Goal: Task Accomplishment & Management: Manage account settings

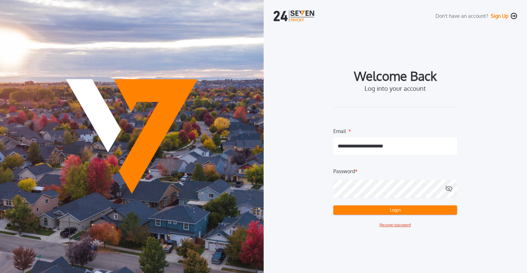
click at [346, 212] on button "Login" at bounding box center [396, 209] width 124 height 9
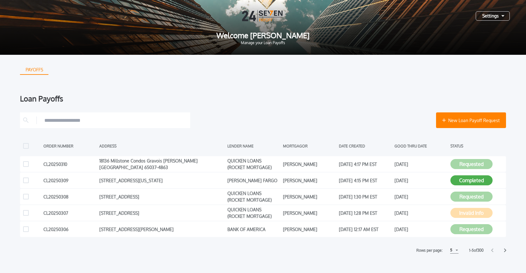
click at [493, 15] on div "Settings" at bounding box center [493, 15] width 34 height 9
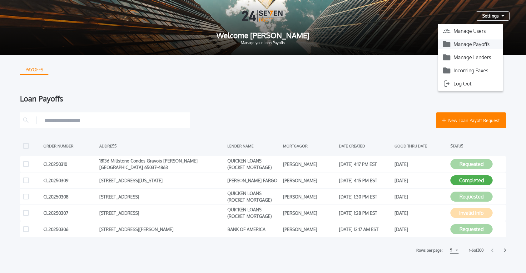
click at [474, 46] on button "Manage Payoffs" at bounding box center [470, 43] width 65 height 9
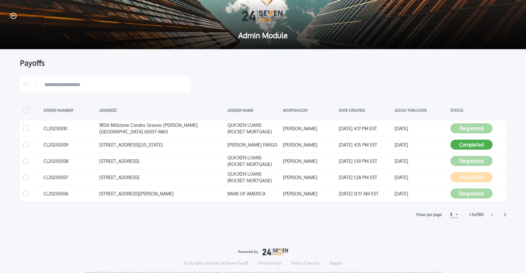
click at [452, 216] on div "5" at bounding box center [454, 214] width 8 height 7
click at [452, 236] on h1 "15" at bounding box center [454, 238] width 6 height 8
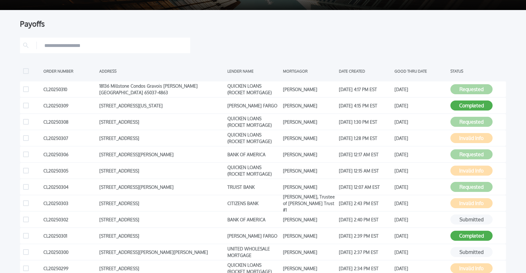
scroll to position [42, 0]
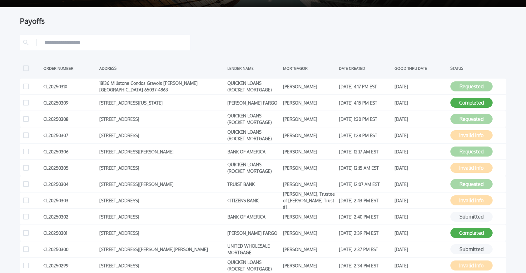
click at [480, 40] on div at bounding box center [263, 43] width 486 height 16
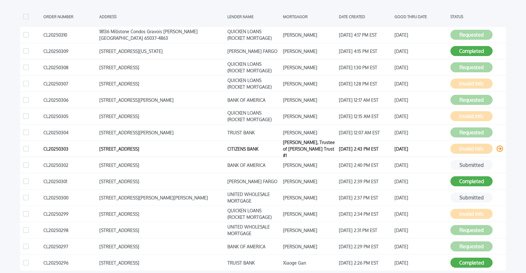
scroll to position [87, 0]
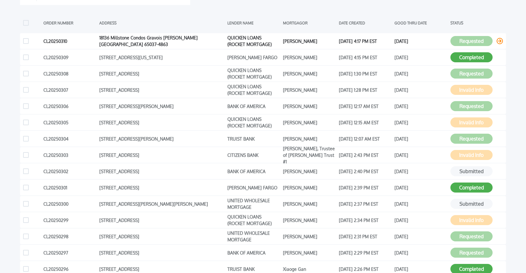
click at [499, 41] on icon at bounding box center [500, 41] width 6 height 6
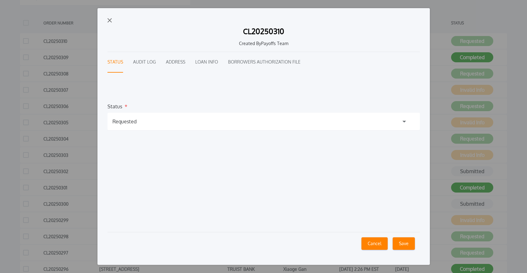
click at [375, 240] on button "Cancel" at bounding box center [375, 243] width 26 height 13
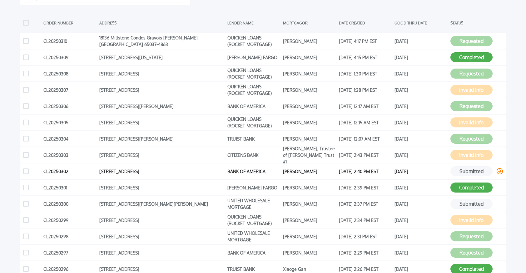
click at [501, 170] on icon at bounding box center [500, 171] width 6 height 6
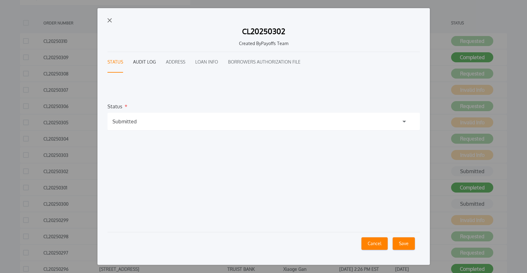
click at [143, 61] on button "Audit Log" at bounding box center [144, 62] width 23 height 21
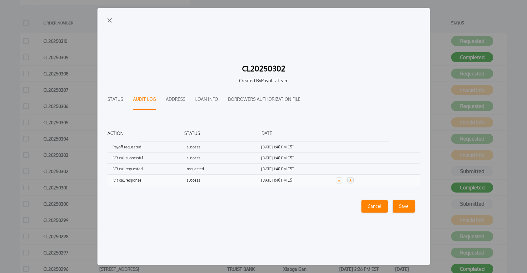
click at [351, 180] on icon "button" at bounding box center [350, 179] width 3 height 3
click at [109, 20] on img "button" at bounding box center [110, 20] width 4 height 4
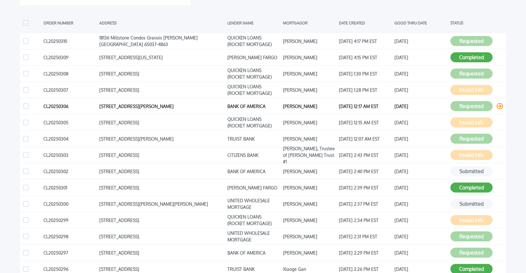
click at [500, 106] on icon at bounding box center [500, 106] width 6 height 6
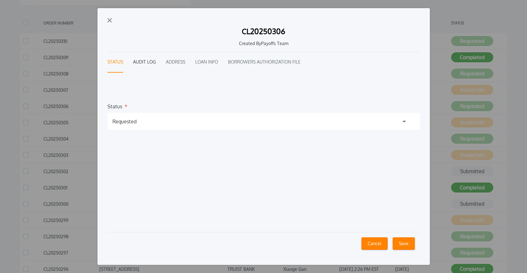
click at [147, 62] on button "Audit Log" at bounding box center [144, 62] width 23 height 21
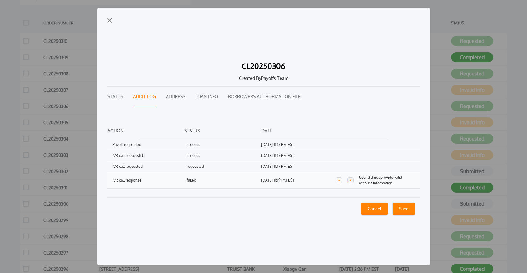
click at [351, 181] on icon "button" at bounding box center [350, 179] width 3 height 3
click at [108, 20] on img "button" at bounding box center [110, 20] width 4 height 4
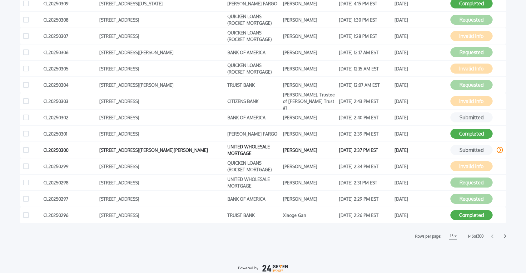
scroll to position [142, 0]
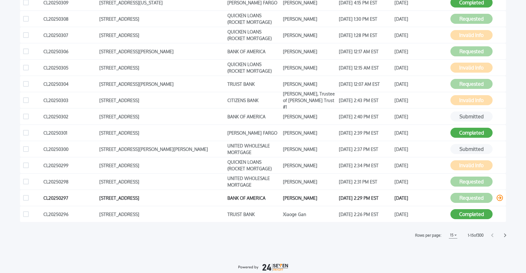
click at [500, 197] on icon at bounding box center [500, 197] width 6 height 6
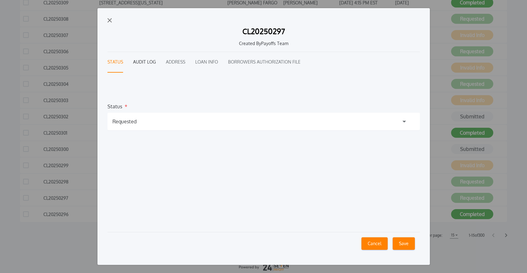
click at [143, 65] on button "Audit Log" at bounding box center [144, 62] width 23 height 21
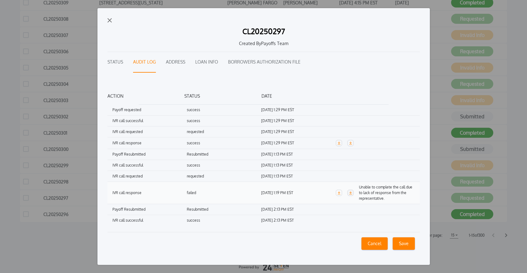
click at [351, 192] on icon "button" at bounding box center [350, 192] width 3 height 3
click at [110, 17] on div "CL20250297 Created By Payoffs Team Status Audit Log Address Loan Info Borrowers…" at bounding box center [264, 136] width 333 height 256
click at [109, 21] on img "button" at bounding box center [110, 20] width 4 height 4
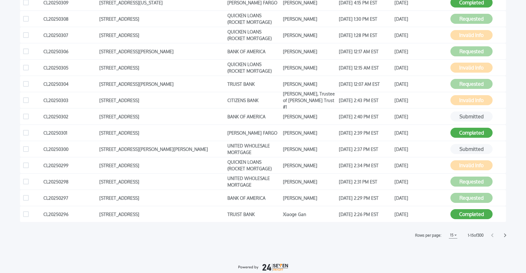
click at [506, 234] on icon at bounding box center [505, 235] width 3 height 4
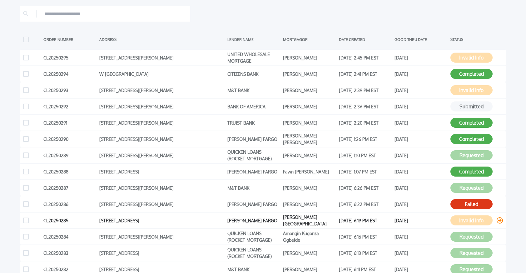
scroll to position [71, 0]
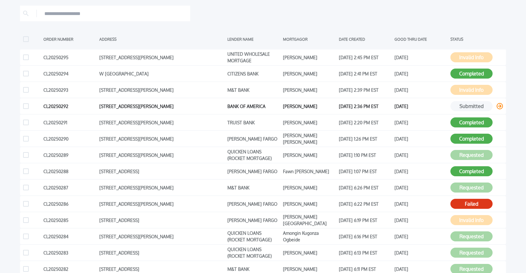
click at [502, 106] on icon at bounding box center [500, 106] width 6 height 6
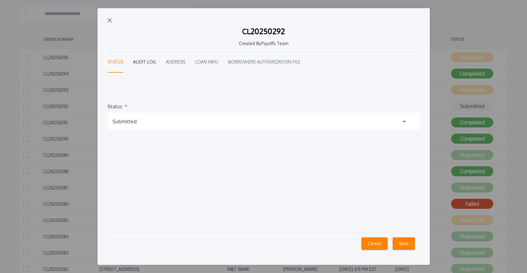
click at [151, 65] on button "Audit Log" at bounding box center [144, 62] width 23 height 21
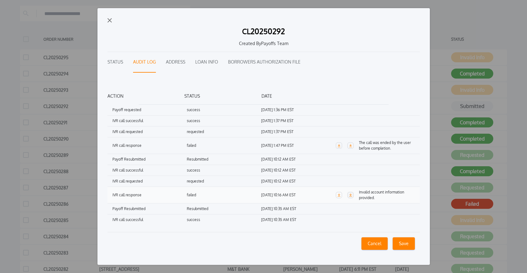
click at [350, 195] on icon "button" at bounding box center [350, 194] width 3 height 3
click at [110, 21] on img "button" at bounding box center [110, 20] width 4 height 4
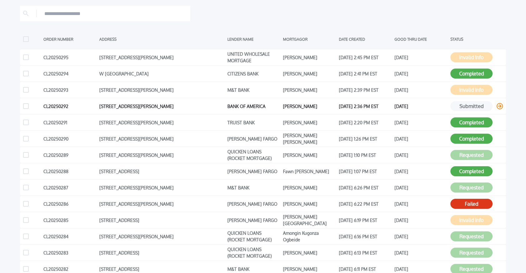
click at [500, 105] on icon at bounding box center [500, 106] width 6 height 6
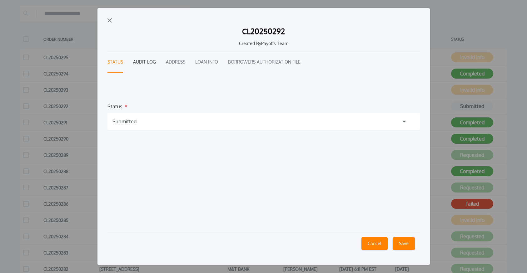
click at [140, 62] on button "Audit Log" at bounding box center [144, 62] width 23 height 21
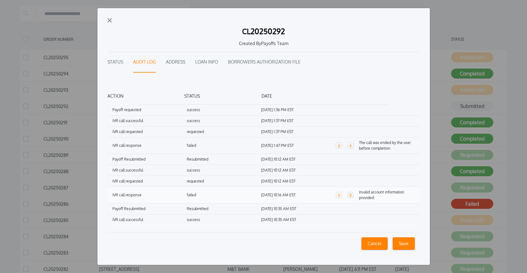
click at [349, 195] on icon "button" at bounding box center [350, 194] width 3 height 3
click at [110, 19] on img "button" at bounding box center [110, 20] width 4 height 4
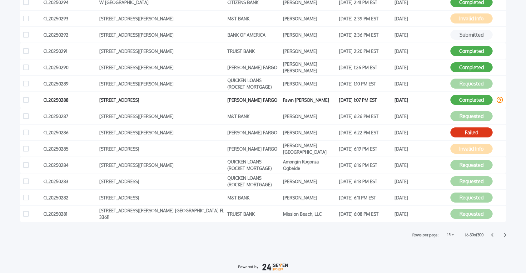
scroll to position [151, 0]
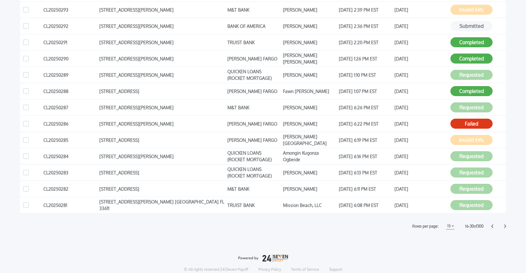
click at [505, 226] on icon at bounding box center [505, 226] width 3 height 4
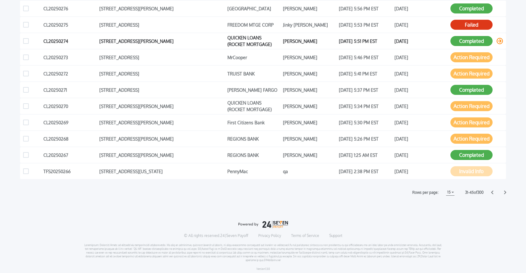
scroll to position [188, 0]
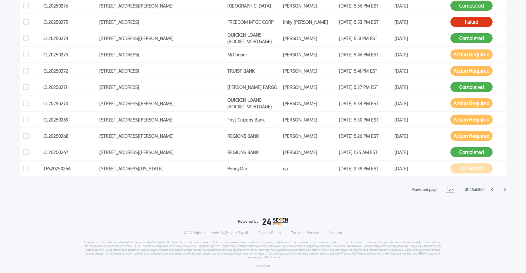
click at [492, 188] on icon at bounding box center [492, 190] width 2 height 4
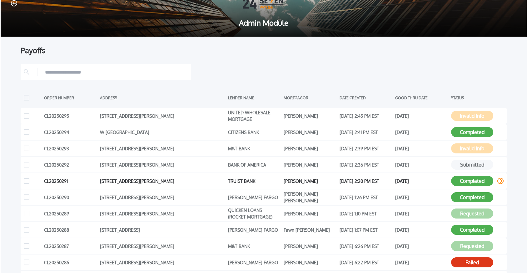
scroll to position [12, 0]
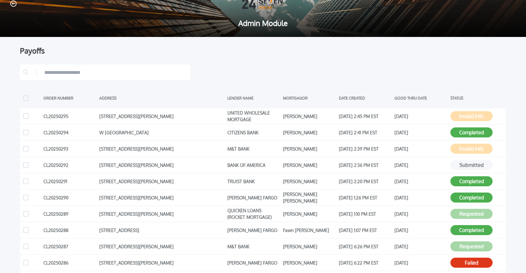
click at [143, 74] on input "text" at bounding box center [115, 72] width 143 height 9
type input "*"
click at [500, 164] on icon at bounding box center [500, 165] width 6 height 6
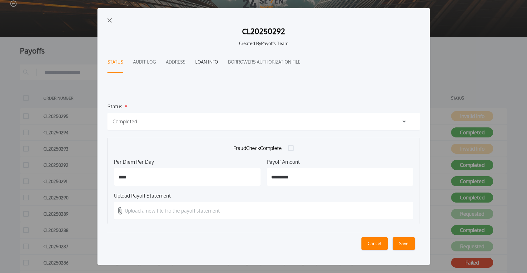
click at [208, 63] on button "Loan Info" at bounding box center [206, 62] width 23 height 21
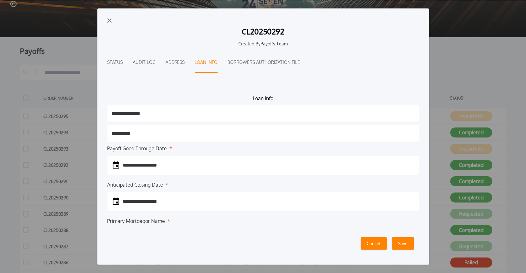
scroll to position [0, 0]
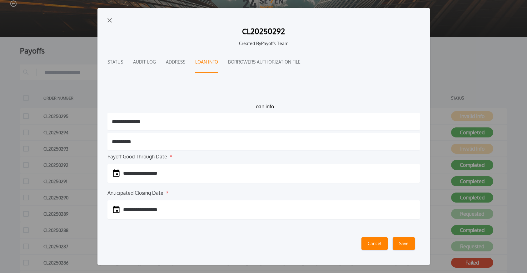
click at [110, 18] on img "button" at bounding box center [110, 20] width 4 height 4
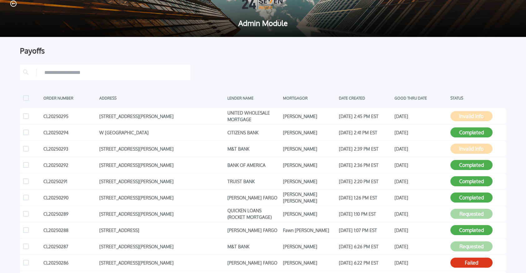
click at [232, 69] on div at bounding box center [263, 72] width 486 height 16
click at [251, 69] on div at bounding box center [263, 72] width 486 height 16
click at [316, 70] on div at bounding box center [263, 72] width 486 height 16
